Goal: Entertainment & Leisure: Consume media (video, audio)

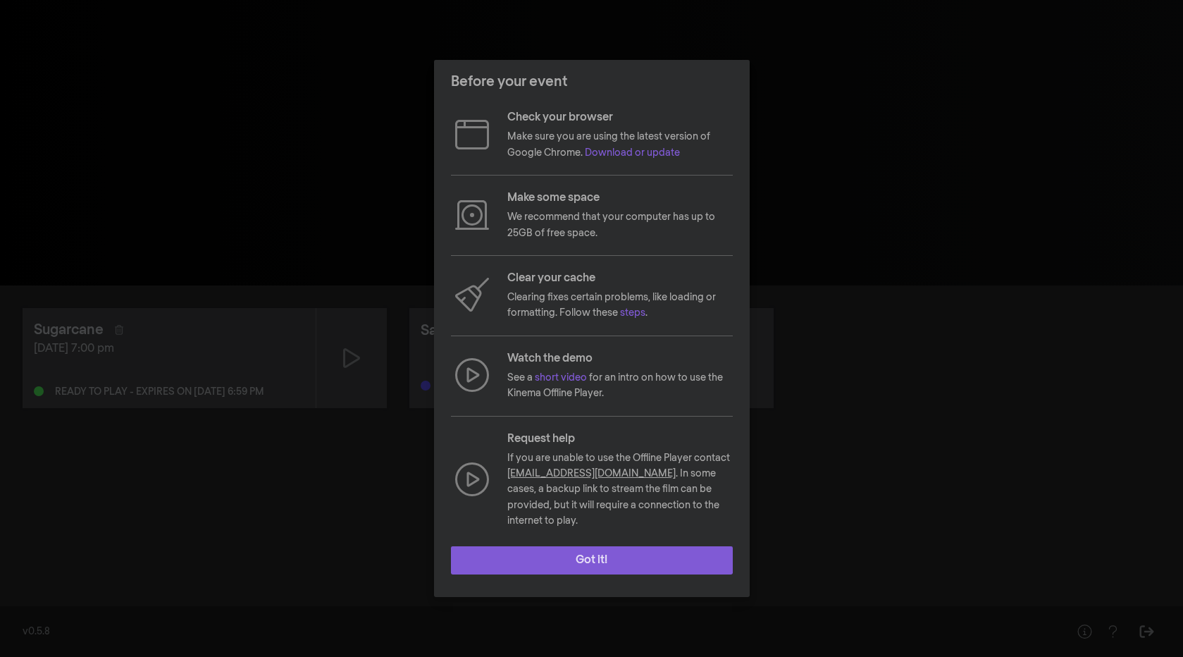
click at [610, 546] on button "Got it!" at bounding box center [592, 560] width 282 height 28
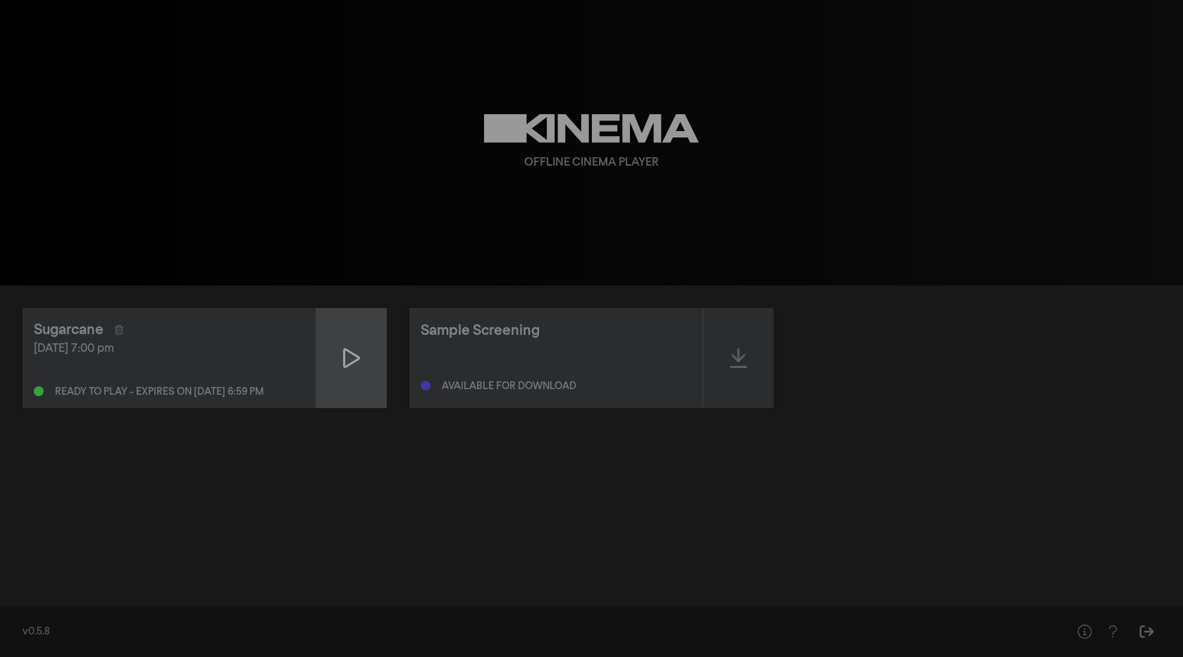
click at [349, 359] on icon at bounding box center [351, 358] width 17 height 23
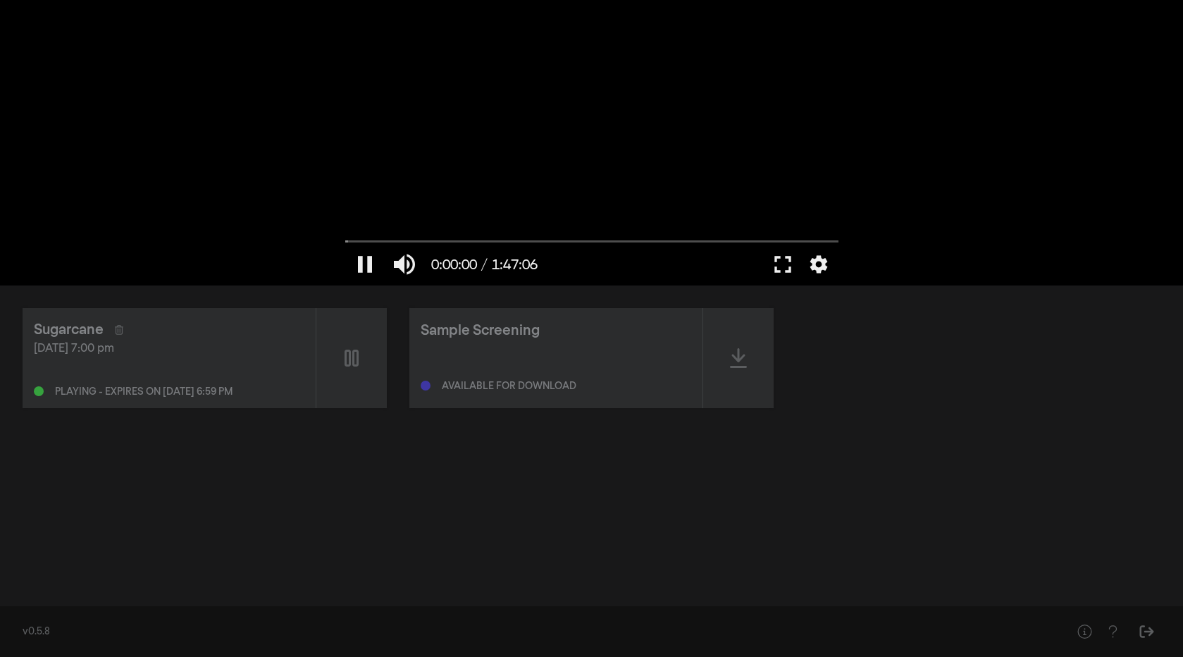
click at [519, 212] on div at bounding box center [591, 142] width 507 height 285
drag, startPoint x: 383, startPoint y: 239, endPoint x: 331, endPoint y: 238, distance: 52.1
type input "0"
click at [345, 238] on input "Seek" at bounding box center [591, 241] width 493 height 8
click at [779, 264] on button "fullscreen" at bounding box center [782, 264] width 39 height 42
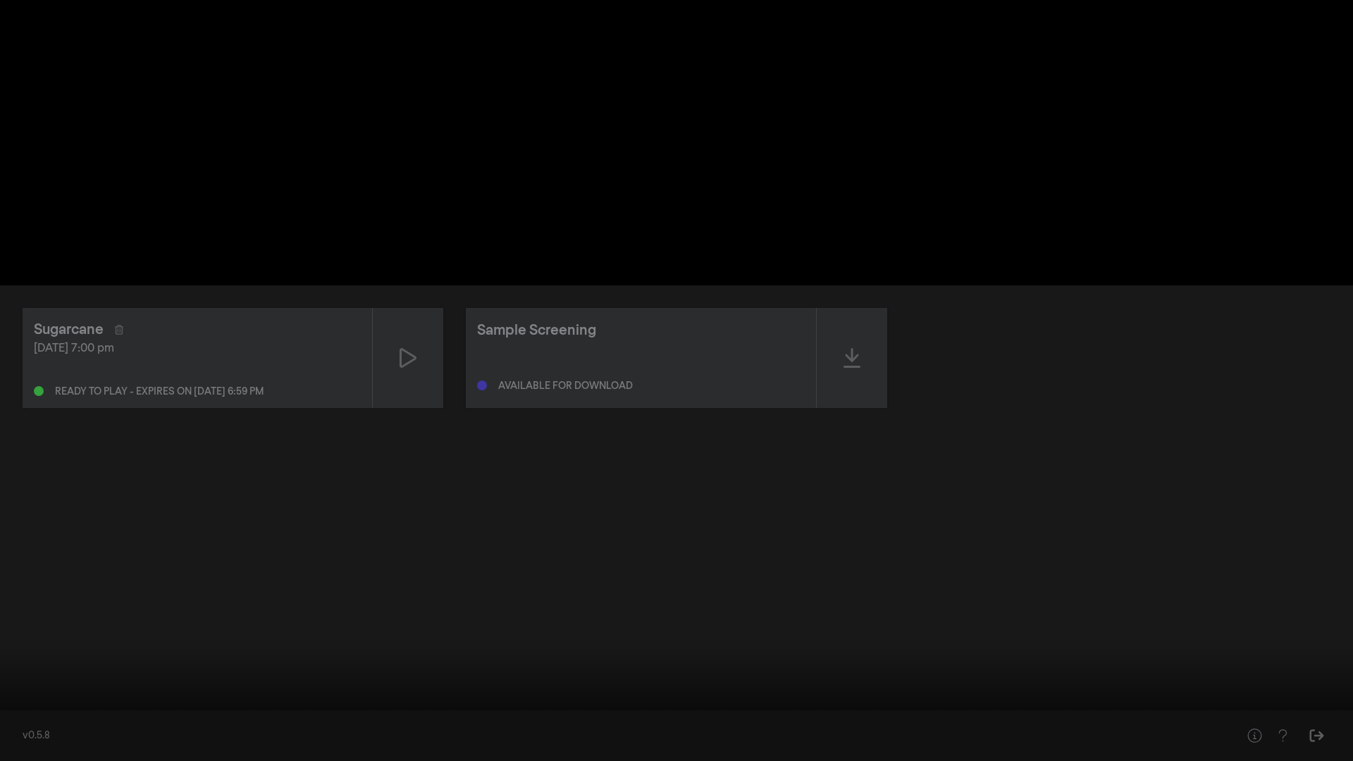
click at [1182, 656] on button "fullscreen_exit" at bounding box center [1289, 740] width 39 height 42
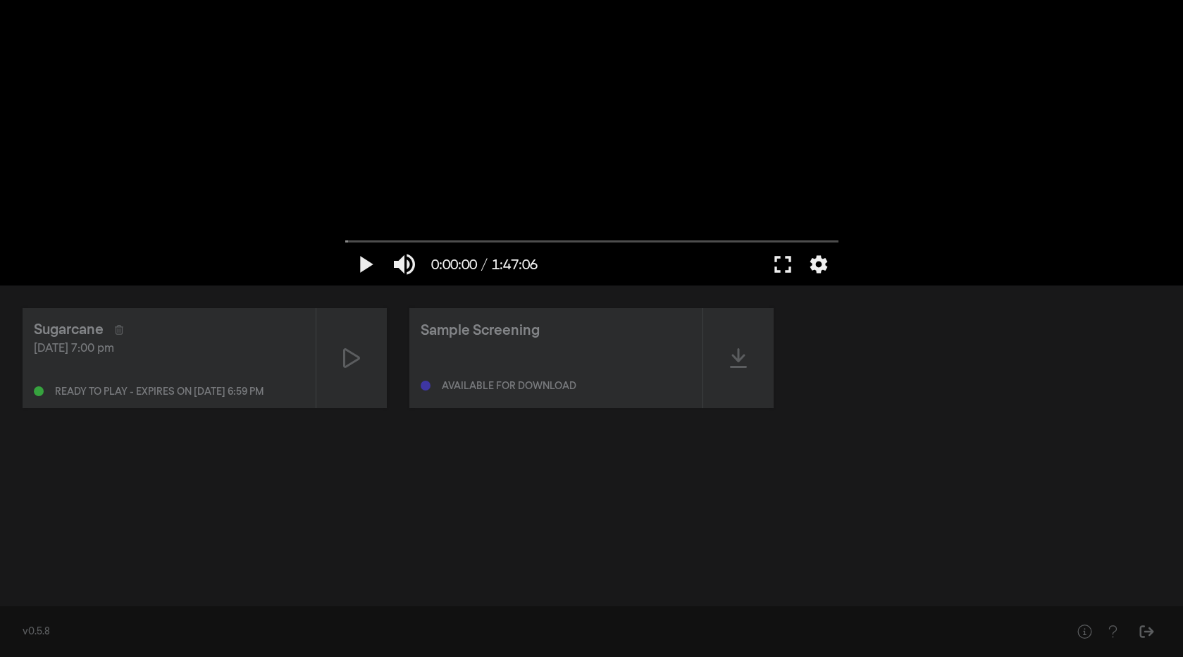
click at [213, 378] on div "[DATE] 7:00 pm Ready to play - expires on [DATE] 6:59 pm" at bounding box center [169, 368] width 271 height 56
click at [359, 354] on icon at bounding box center [351, 358] width 17 height 23
click at [786, 264] on button "fullscreen" at bounding box center [782, 264] width 39 height 42
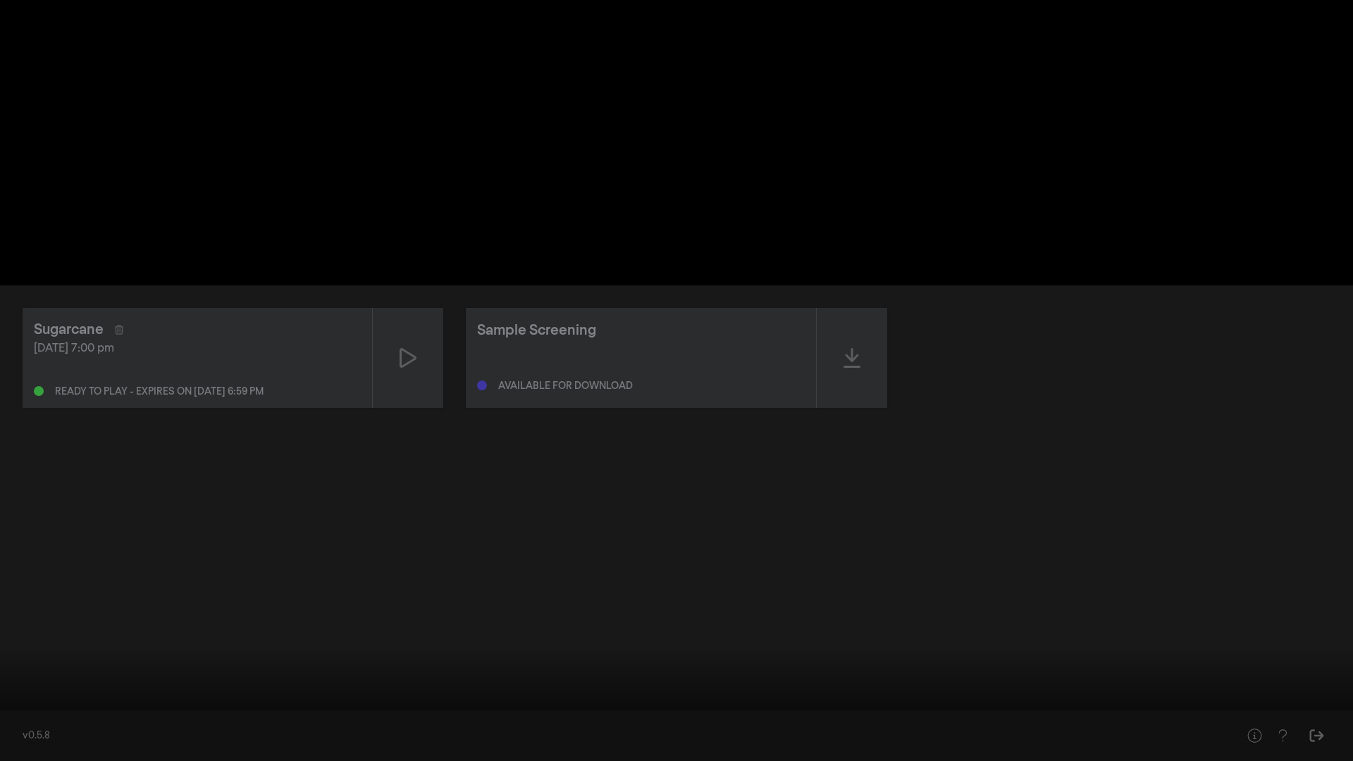
click at [37, 656] on input "Seek" at bounding box center [676, 716] width 1339 height 8
drag, startPoint x: 35, startPoint y: 714, endPoint x: 0, endPoint y: 714, distance: 35.2
click at [7, 656] on input "Seek" at bounding box center [676, 716] width 1339 height 8
drag, startPoint x: 18, startPoint y: 716, endPoint x: 0, endPoint y: 716, distance: 17.6
click at [7, 656] on input "Seek" at bounding box center [676, 716] width 1339 height 8
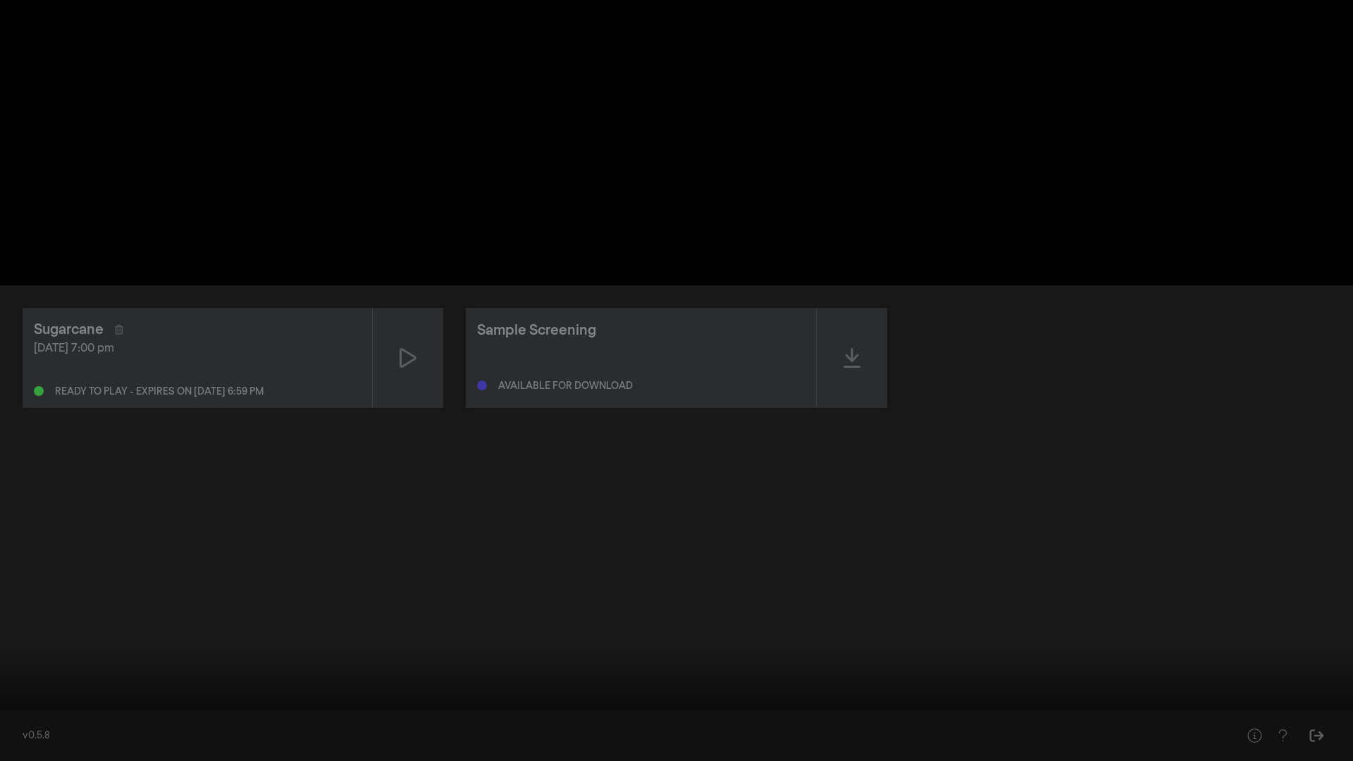
click at [26, 656] on button "play_arrow" at bounding box center [26, 740] width 39 height 42
type input "18.739526"
